Goal: Task Accomplishment & Management: Manage account settings

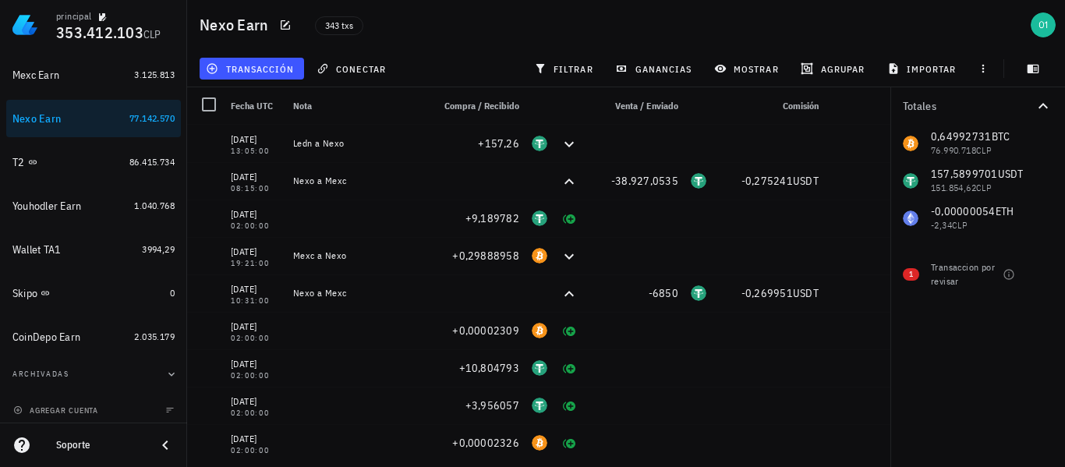
scroll to position [304, 0]
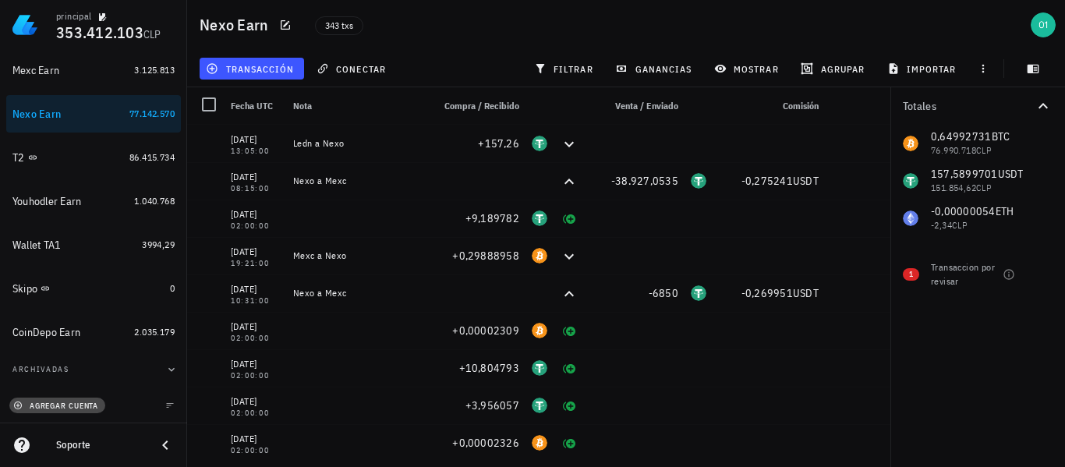
click at [69, 408] on span "agregar cuenta" at bounding box center [57, 406] width 82 height 10
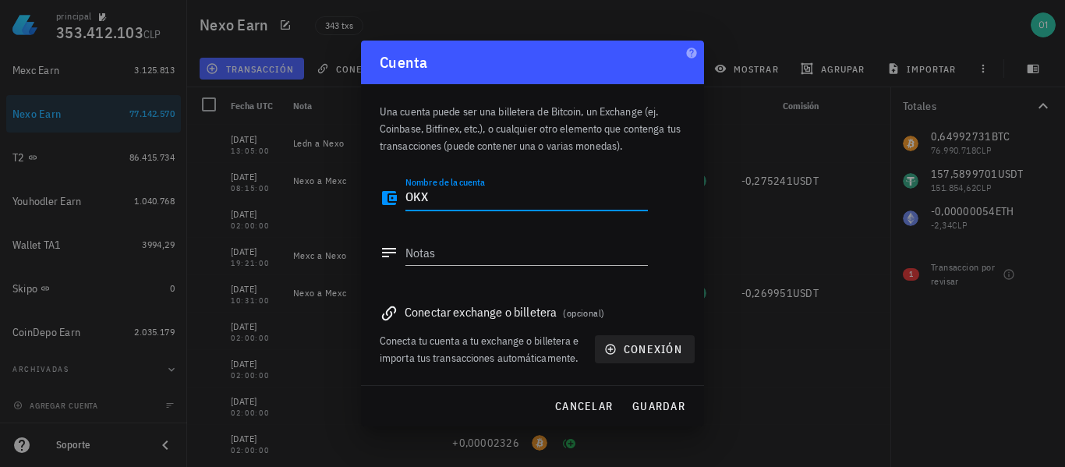
type textarea "OKX"
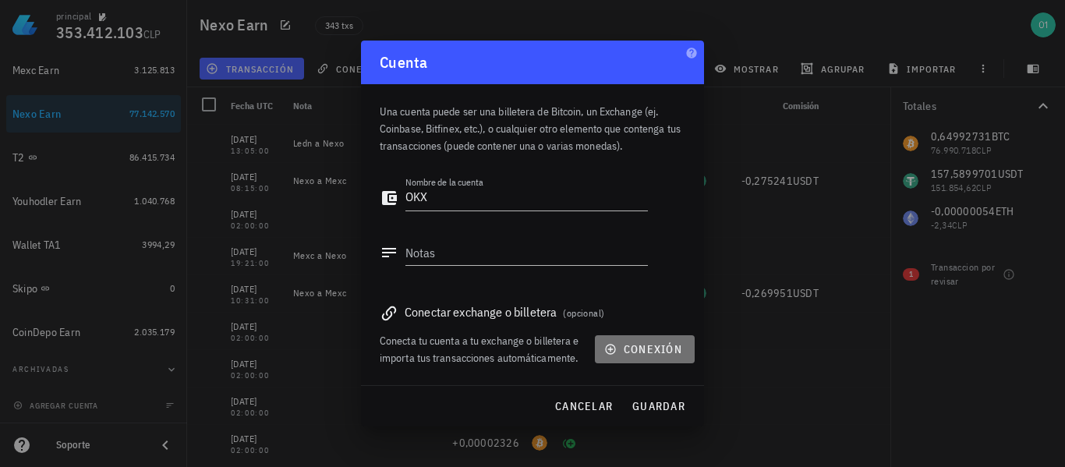
click at [667, 346] on span "conexión" at bounding box center [645, 349] width 75 height 14
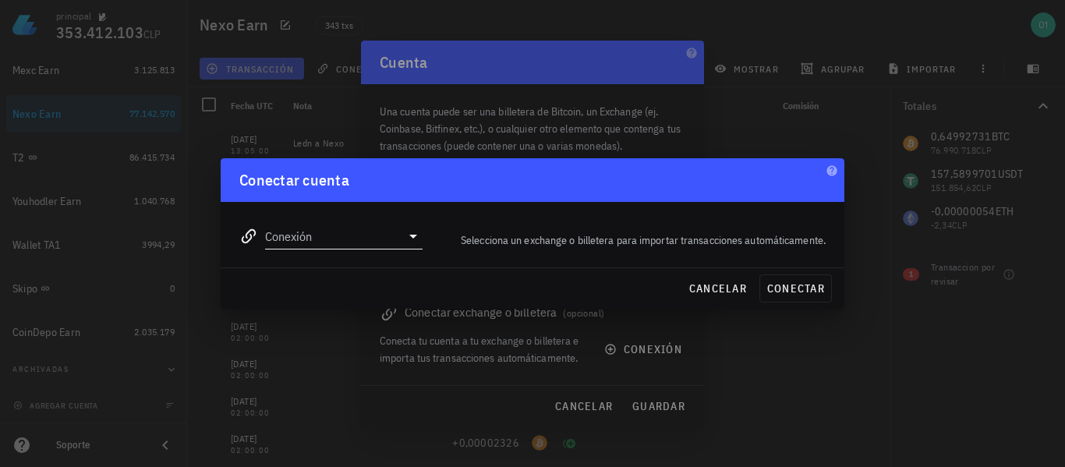
click at [383, 229] on input "Conexión" at bounding box center [333, 236] width 136 height 25
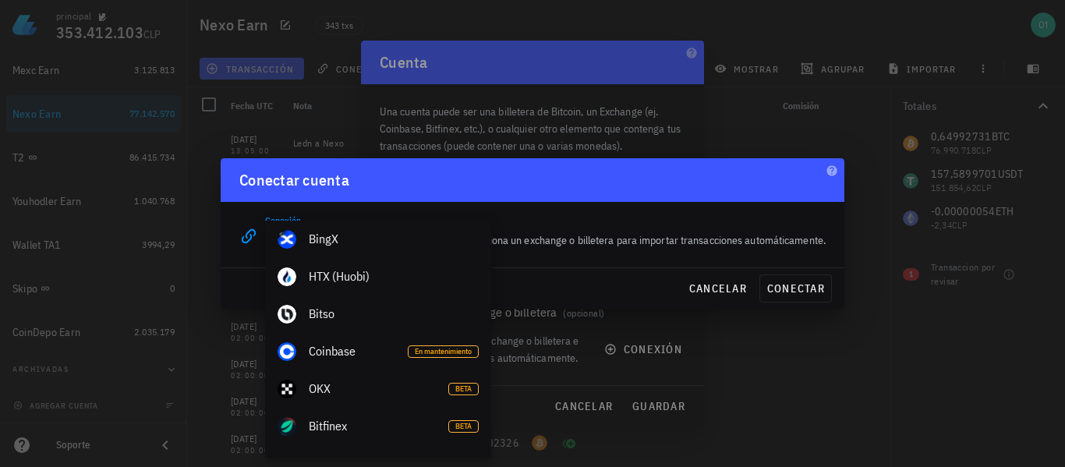
scroll to position [389, 0]
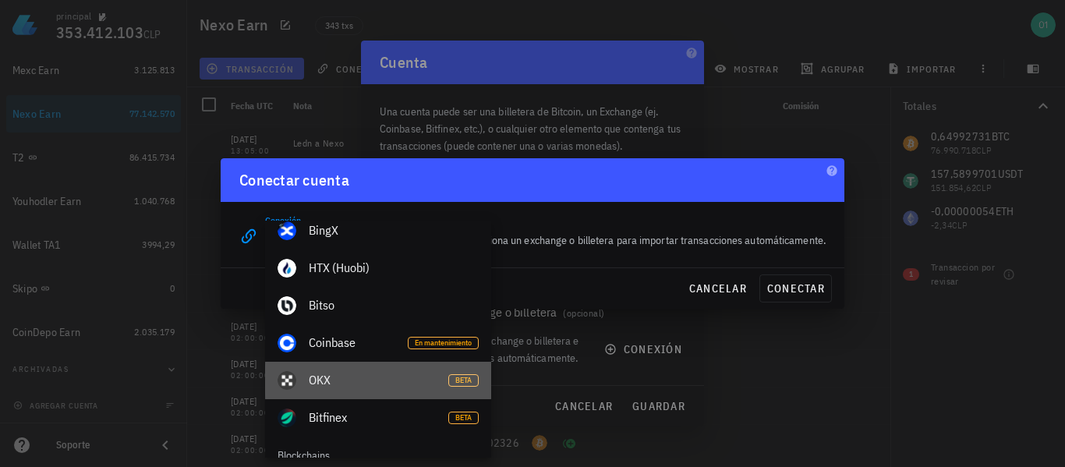
click at [420, 378] on div "OKX" at bounding box center [372, 380] width 127 height 15
type input "OKX"
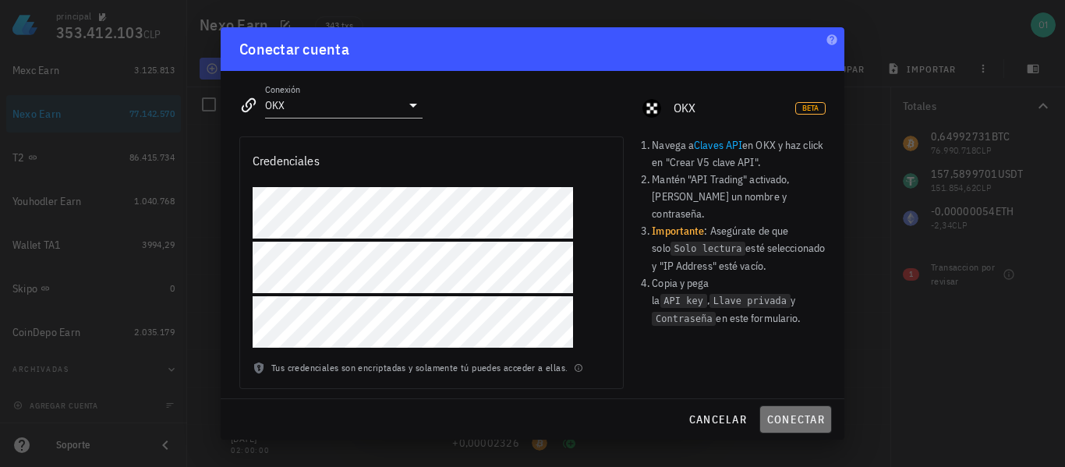
click at [821, 424] on span "conectar" at bounding box center [796, 420] width 58 height 14
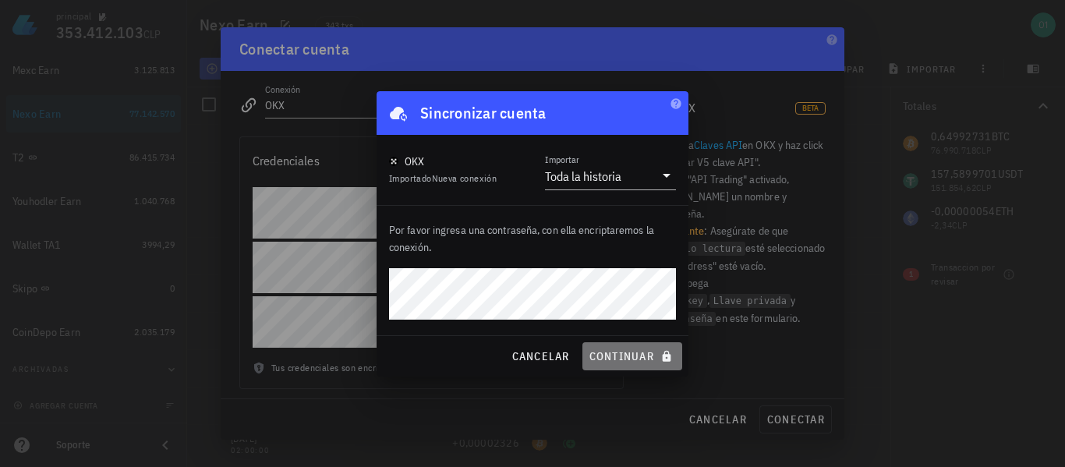
click at [637, 353] on span "continuar" at bounding box center [632, 356] width 87 height 14
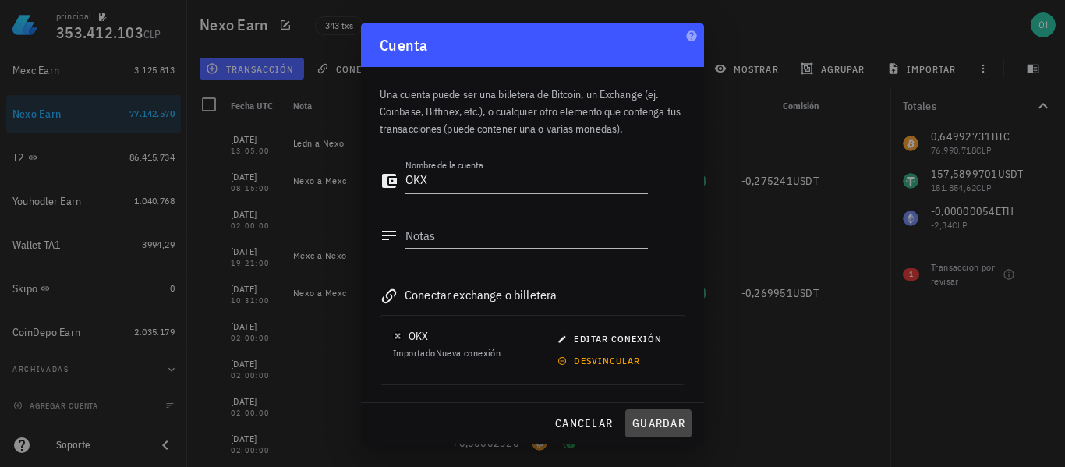
click at [668, 422] on span "guardar" at bounding box center [659, 424] width 54 height 14
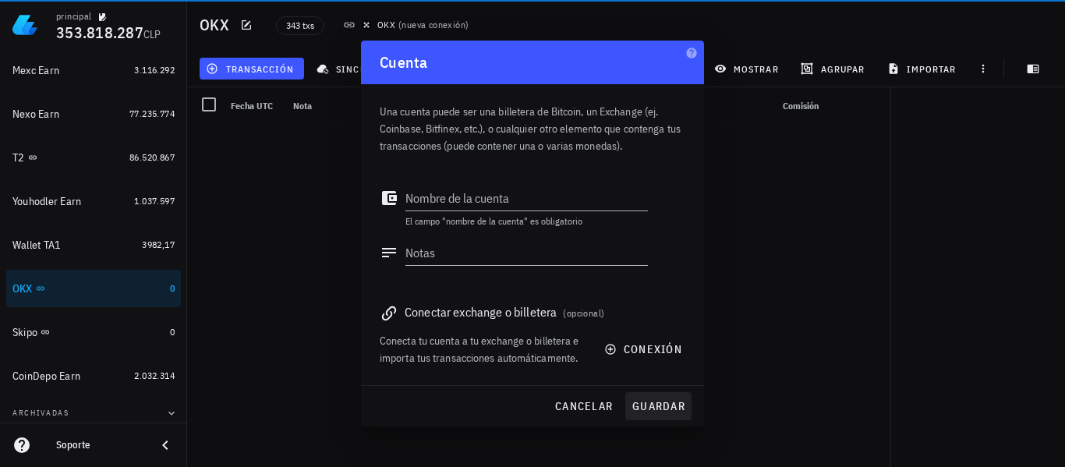
scroll to position [348, 0]
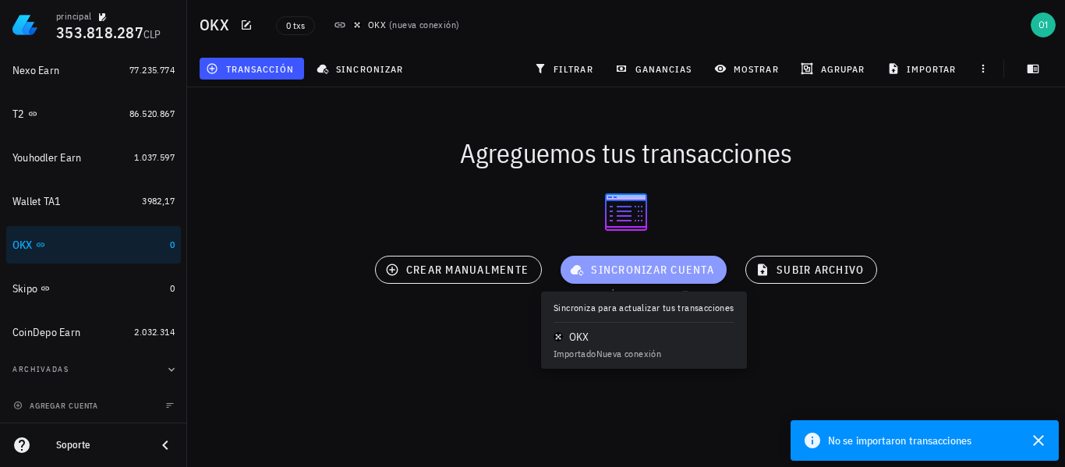
click at [629, 273] on span "sincronizar cuenta" at bounding box center [643, 270] width 141 height 14
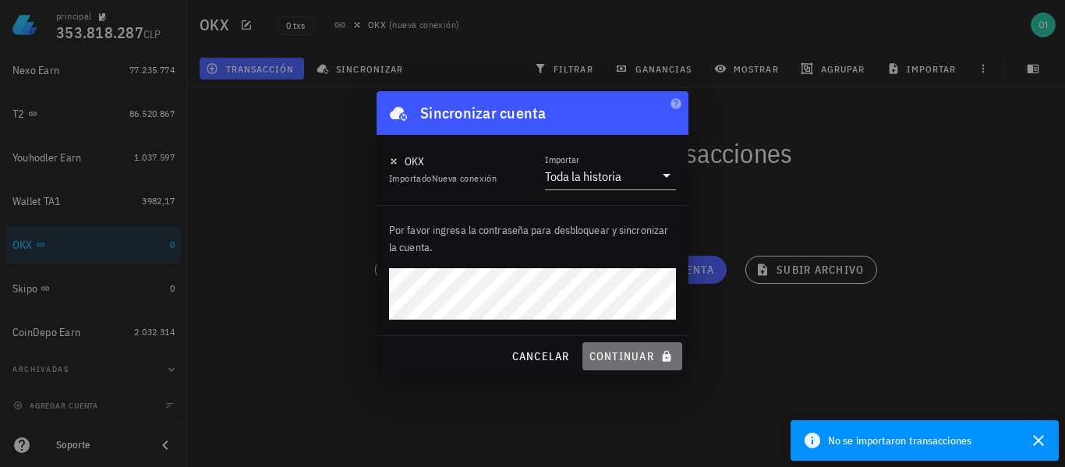
click at [646, 363] on span "continuar" at bounding box center [632, 356] width 87 height 14
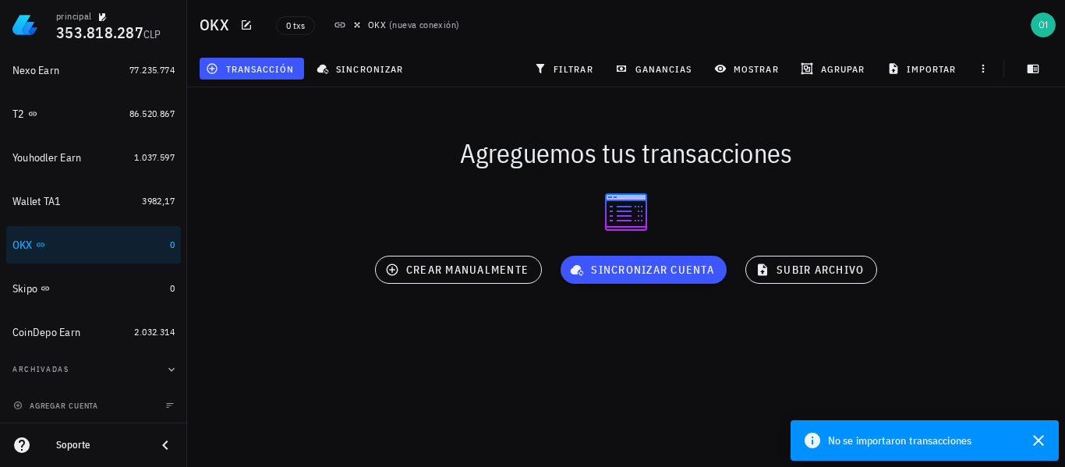
click at [960, 190] on div at bounding box center [626, 212] width 878 height 50
click at [1039, 440] on icon "button" at bounding box center [1038, 440] width 11 height 11
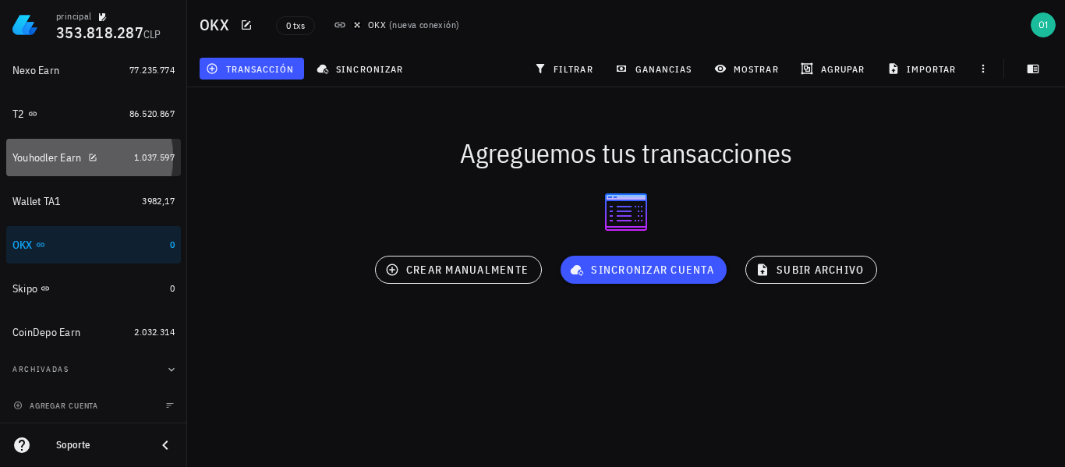
click at [72, 162] on div "Youhodler Earn" at bounding box center [46, 157] width 69 height 13
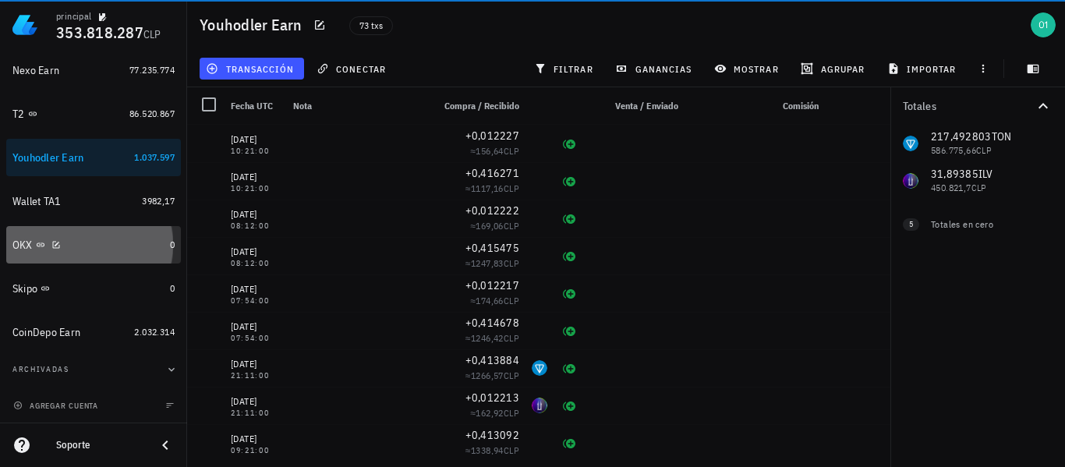
click at [73, 250] on div "OKX" at bounding box center [87, 245] width 151 height 15
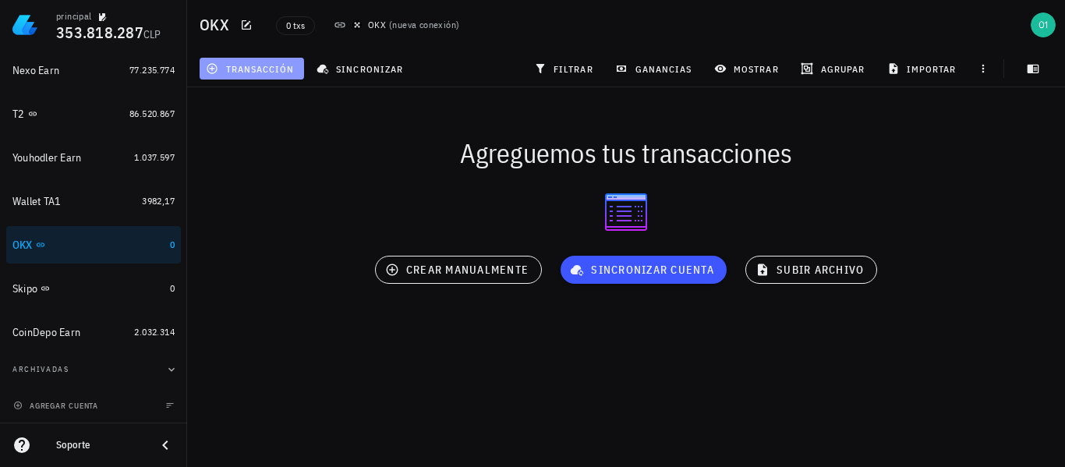
click at [278, 60] on button "transacción" at bounding box center [252, 69] width 105 height 22
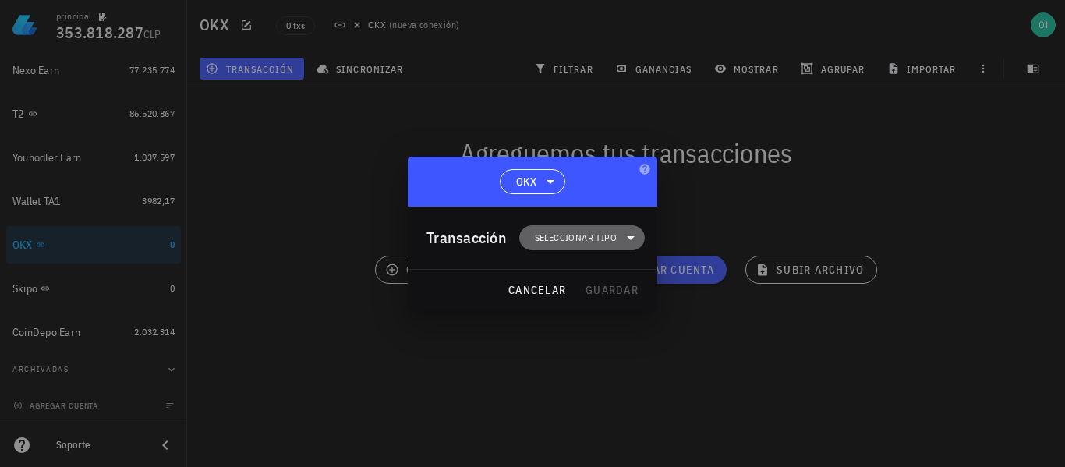
click at [587, 246] on span "Seleccionar tipo" at bounding box center [582, 237] width 107 height 25
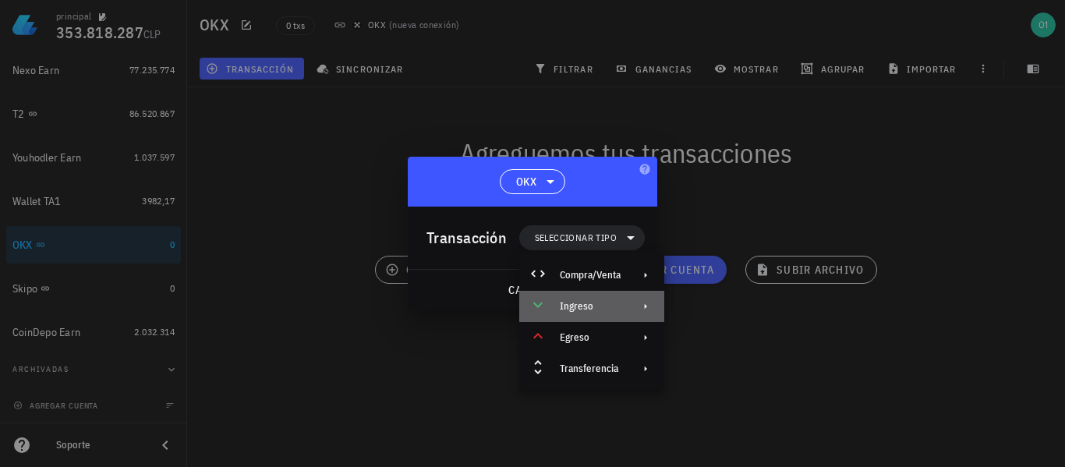
click at [619, 307] on div "Ingreso" at bounding box center [590, 306] width 61 height 12
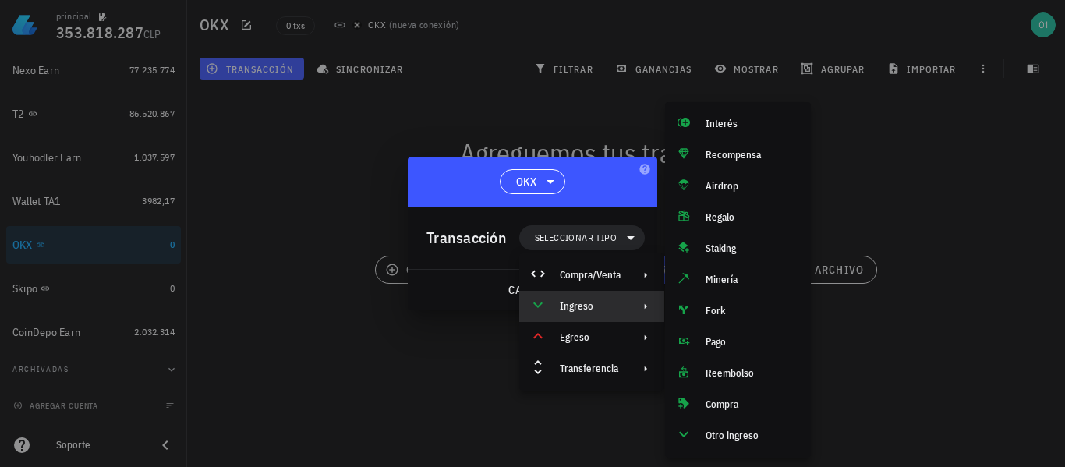
click at [405, 108] on div at bounding box center [532, 233] width 1065 height 467
